Goal: Obtain resource: Download file/media

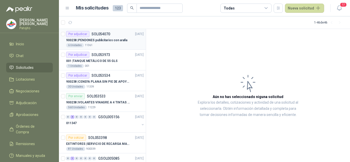
click at [105, 41] on p "900238 | PENDONES publicitarios con araña" at bounding box center [96, 40] width 61 height 5
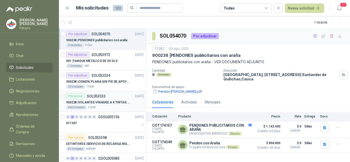
click at [107, 103] on p "900238 | VOLANTES VINAGRE A 4 TINTAS EN PROPALCOTE VER ARCHIVO ADJUNTO" at bounding box center [98, 102] width 64 height 5
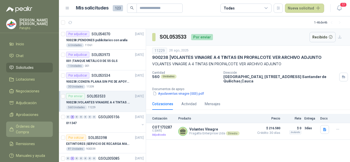
click at [36, 127] on span "Órdenes de Compra" at bounding box center [32, 129] width 32 height 11
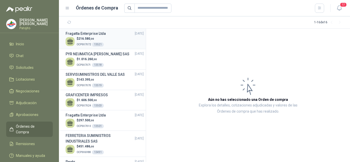
click at [119, 44] on div "$ 216.580 ,00 OCP007072 13521" at bounding box center [105, 41] width 78 height 11
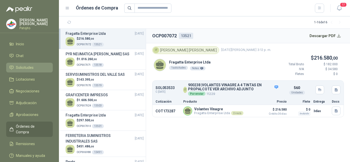
click at [31, 70] on span "Solicitudes" at bounding box center [25, 68] width 18 height 6
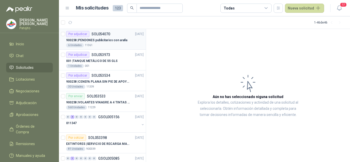
click at [123, 39] on p "900238 | PENDONES publicitarios con araña" at bounding box center [96, 40] width 61 height 5
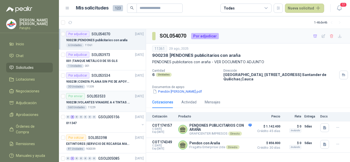
click at [73, 96] on div "Por enviar" at bounding box center [75, 96] width 19 height 6
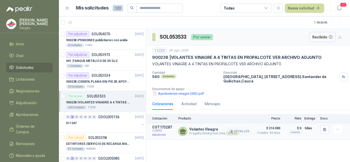
click at [241, 132] on button "Detalles" at bounding box center [240, 131] width 24 height 7
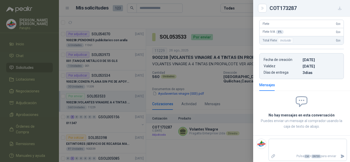
scroll to position [99, 0]
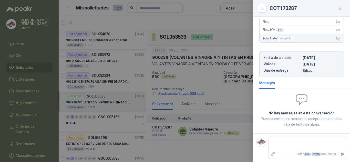
click at [235, 99] on div at bounding box center [175, 81] width 350 height 162
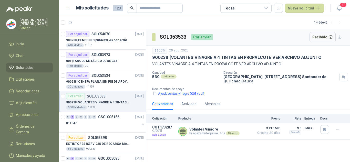
click at [201, 38] on div "Por enviar" at bounding box center [202, 37] width 22 height 6
click at [104, 24] on button "Recibido 1" at bounding box center [102, 22] width 26 height 7
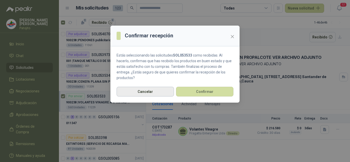
click at [155, 89] on button "Cancelar" at bounding box center [145, 92] width 57 height 10
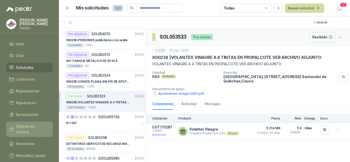
click at [25, 129] on span "Órdenes de Compra" at bounding box center [32, 129] width 32 height 11
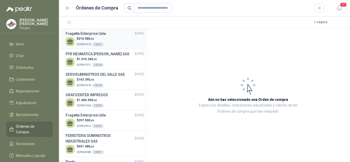
click at [111, 42] on div "$ 216.580 ,00 OCP007072 13521" at bounding box center [105, 41] width 78 height 11
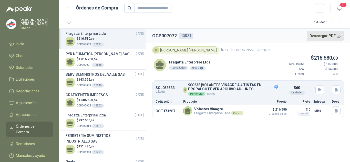
click at [340, 35] on button "Descargar PDF" at bounding box center [325, 36] width 37 height 10
click at [82, 78] on span "143.395 ,00" at bounding box center [86, 80] width 16 height 4
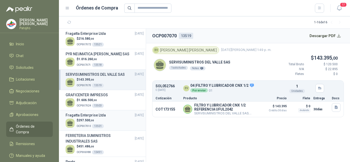
click at [78, 118] on h3 "Fragatta Enterprise Ltda" at bounding box center [86, 116] width 40 height 6
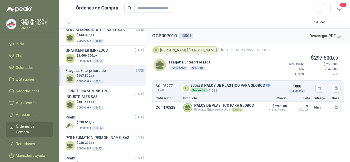
scroll to position [51, 0]
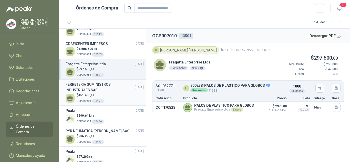
click at [79, 89] on h3 "FERRETERIA SUMINISTROS INDUSTRIALES SAS" at bounding box center [100, 87] width 69 height 11
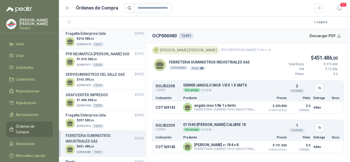
click at [83, 41] on p "OCP007072 13521" at bounding box center [90, 44] width 27 height 6
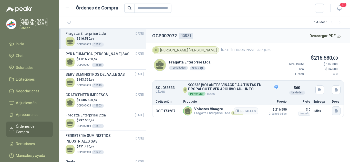
click at [338, 111] on icon "button" at bounding box center [336, 111] width 4 height 4
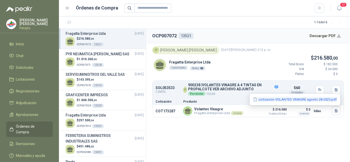
click at [270, 100] on button "cotizacion VOLANTES VINAGRE agosto 28-2025.pdf" at bounding box center [295, 99] width 85 height 5
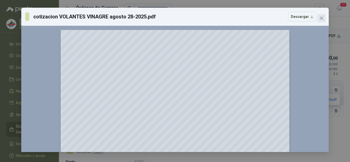
click at [322, 19] on icon "close" at bounding box center [322, 18] width 4 height 4
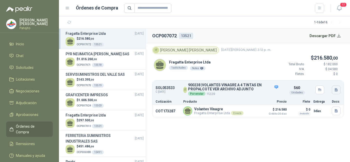
click at [337, 89] on icon "button" at bounding box center [336, 89] width 3 height 3
click at [309, 80] on button "Ayudaventas vinagre (003).pdf" at bounding box center [311, 78] width 52 height 5
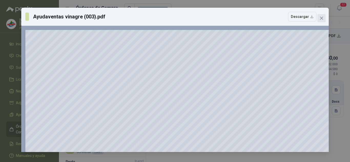
click at [323, 15] on button "Close" at bounding box center [322, 18] width 8 height 8
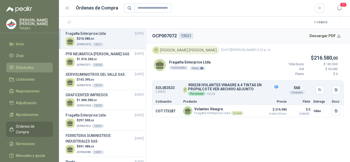
click at [20, 66] on span "Solicitudes" at bounding box center [25, 68] width 18 height 6
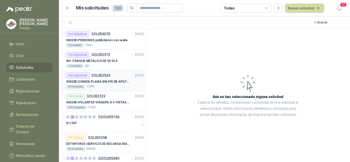
click at [112, 80] on p "900238 | CENEFA PLANA SIN PIE DE APOYO DE ACUERDO A LA IMAGEN ADJUNTA" at bounding box center [98, 81] width 64 height 5
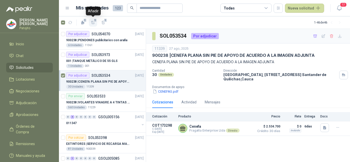
click at [94, 22] on span "1" at bounding box center [96, 20] width 4 height 4
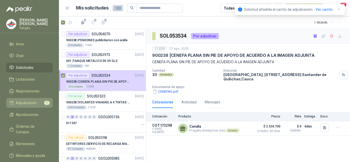
click at [31, 102] on span "Adjudicación" at bounding box center [26, 103] width 21 height 6
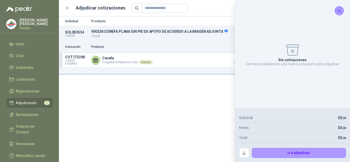
click at [341, 11] on icon "Cerrar" at bounding box center [339, 11] width 6 height 6
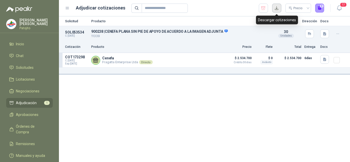
click at [277, 9] on button "button" at bounding box center [276, 8] width 9 height 9
click at [275, 8] on button "button" at bounding box center [276, 8] width 9 height 9
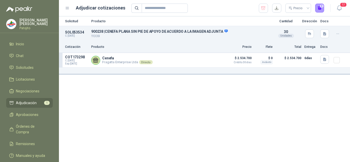
drag, startPoint x: 321, startPoint y: 7, endPoint x: 318, endPoint y: 26, distance: 19.3
click at [318, 26] on main "Adjudicar cotizaciones Precio 0 17 Solicitud Producto Cantidad Dirección Docs S…" at bounding box center [204, 81] width 291 height 162
click at [341, 8] on icon "button" at bounding box center [339, 8] width 6 height 6
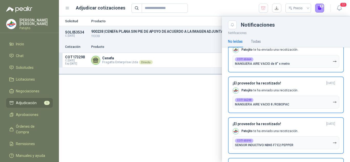
scroll to position [128, 0]
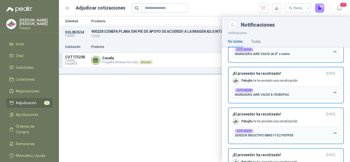
click at [169, 103] on div at bounding box center [204, 89] width 291 height 146
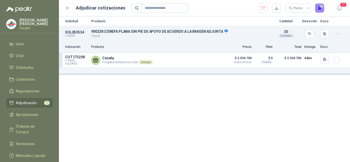
click at [322, 6] on button "0" at bounding box center [319, 8] width 9 height 9
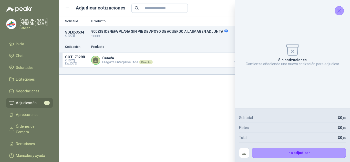
click at [338, 8] on icon "Cerrar" at bounding box center [339, 11] width 6 height 6
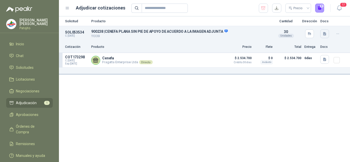
click at [323, 33] on icon "button" at bounding box center [325, 34] width 4 height 4
click at [307, 24] on button "CENEFAS.pdf" at bounding box center [312, 22] width 27 height 5
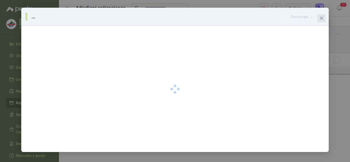
click at [320, 19] on icon "close" at bounding box center [322, 18] width 4 height 4
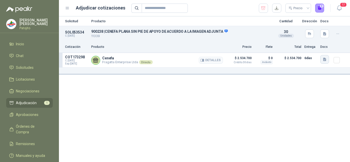
click at [326, 58] on icon "button" at bounding box center [325, 59] width 4 height 4
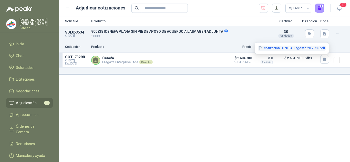
click at [291, 46] on button "cotizacion CENEFAS agosto 28-2025.pdf" at bounding box center [292, 48] width 68 height 5
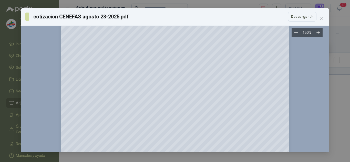
scroll to position [205, 0]
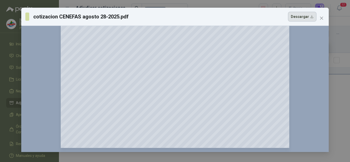
click at [314, 18] on button "Descargar" at bounding box center [302, 17] width 28 height 10
click at [322, 17] on icon "close" at bounding box center [322, 18] width 4 height 4
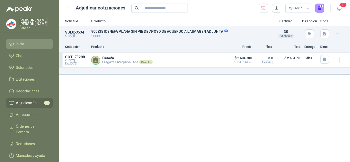
click at [24, 42] on span "Inicio" at bounding box center [20, 44] width 8 height 6
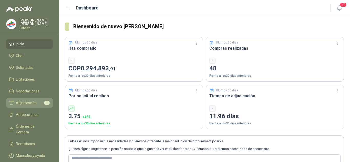
click at [30, 99] on link "Adjudicación 1" at bounding box center [29, 103] width 47 height 10
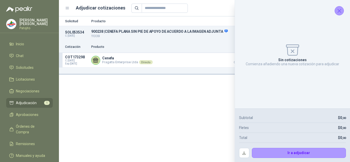
click at [342, 10] on icon "Cerrar" at bounding box center [339, 11] width 6 height 6
